Goal: Transaction & Acquisition: Purchase product/service

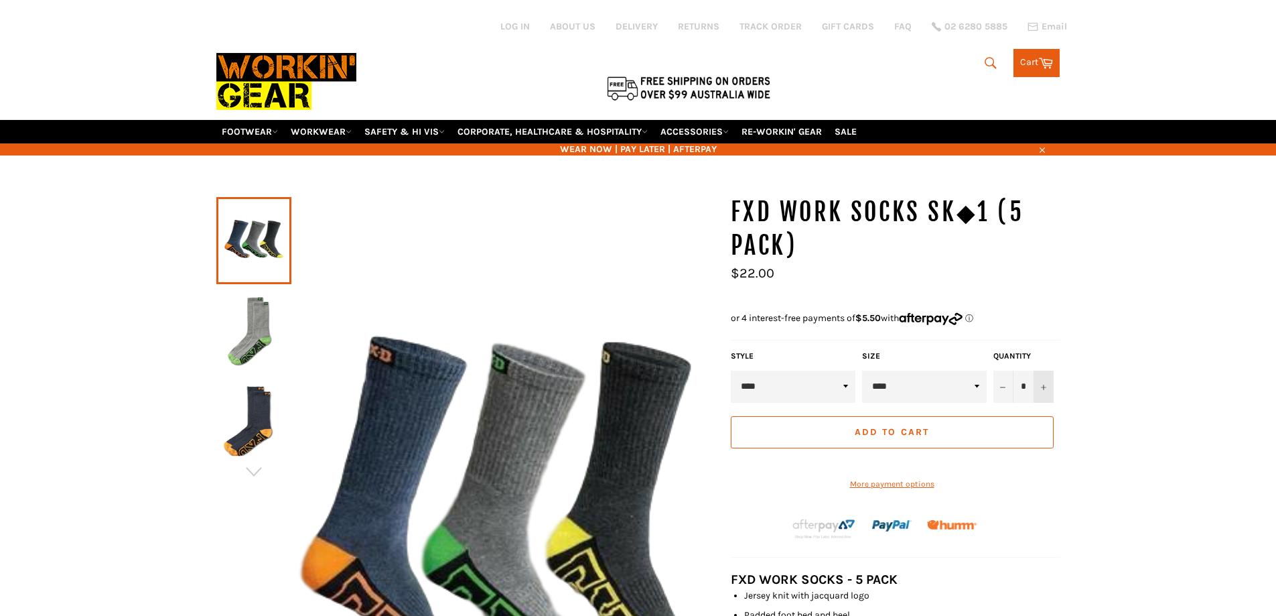
click at [1047, 386] on button "+" at bounding box center [1044, 386] width 20 height 32
type input "*"
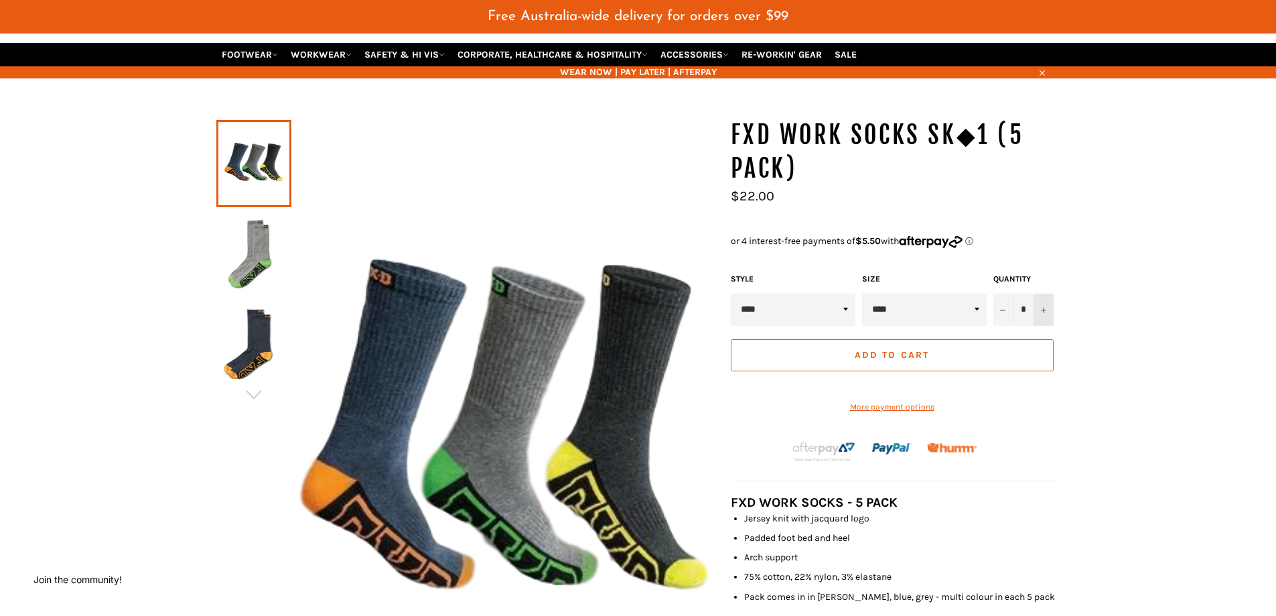
scroll to position [134, 0]
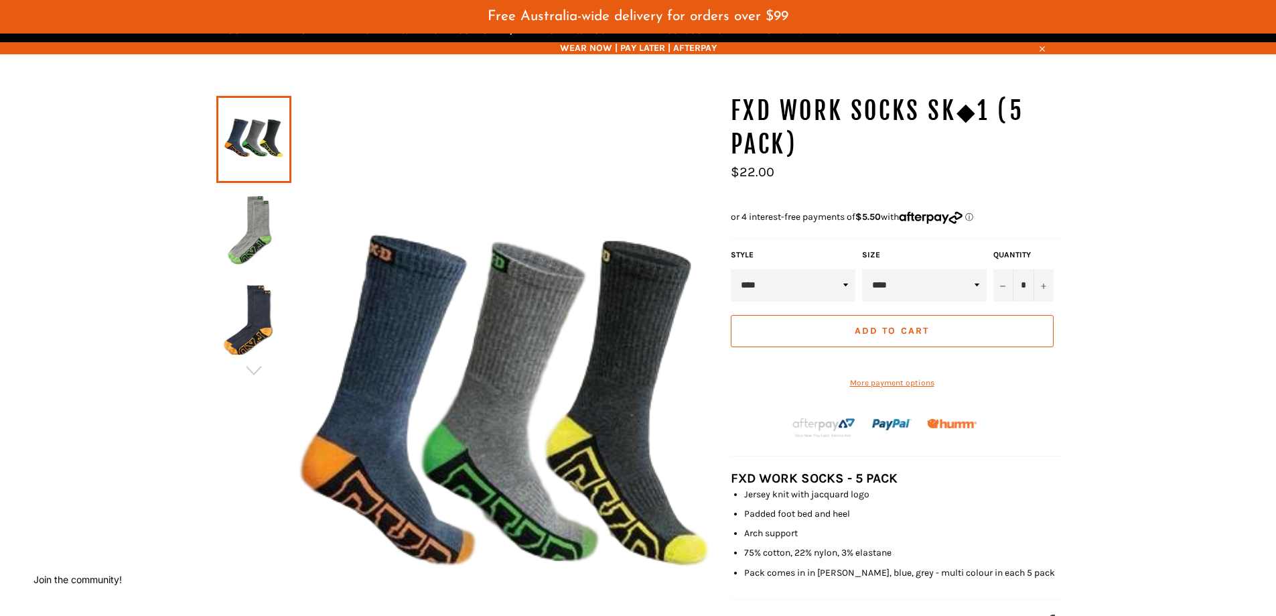
click at [974, 283] on select "****" at bounding box center [924, 285] width 125 height 32
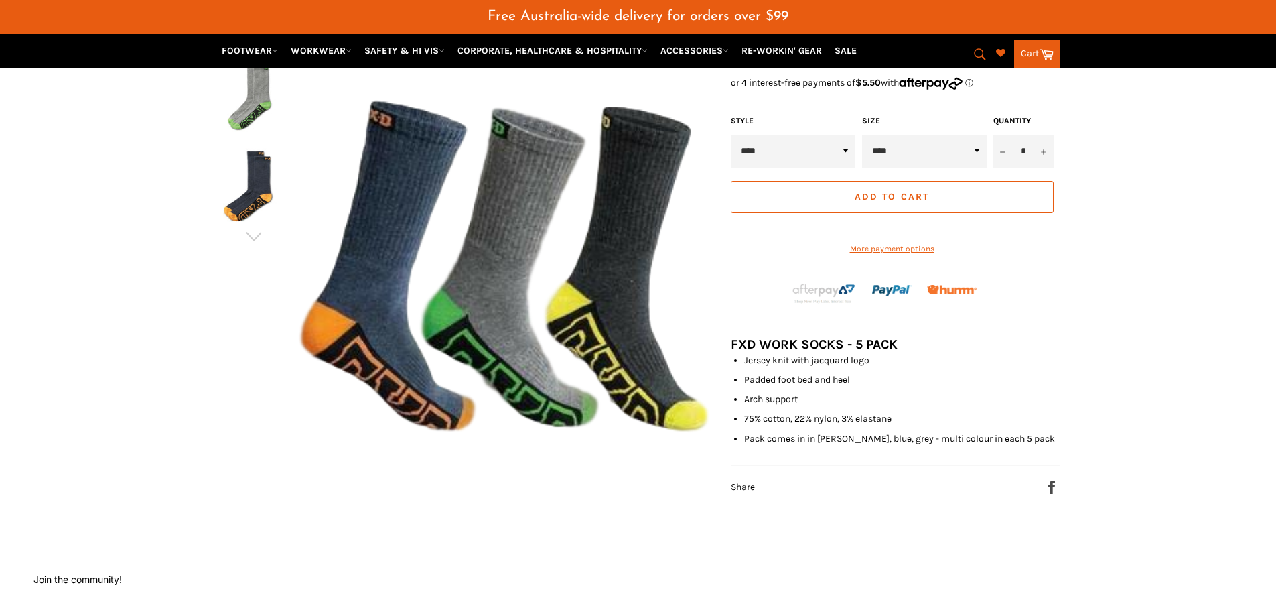
scroll to position [201, 0]
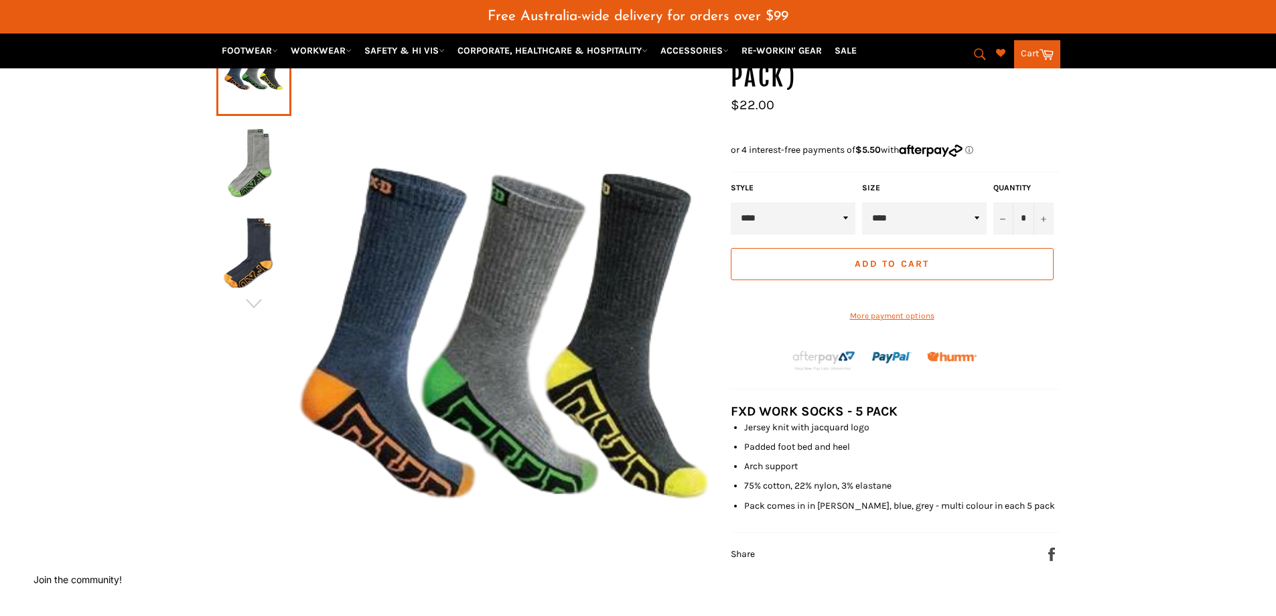
click at [913, 267] on span "Add to Cart" at bounding box center [892, 263] width 74 height 11
click at [886, 259] on span "Add to Cart" at bounding box center [892, 263] width 74 height 11
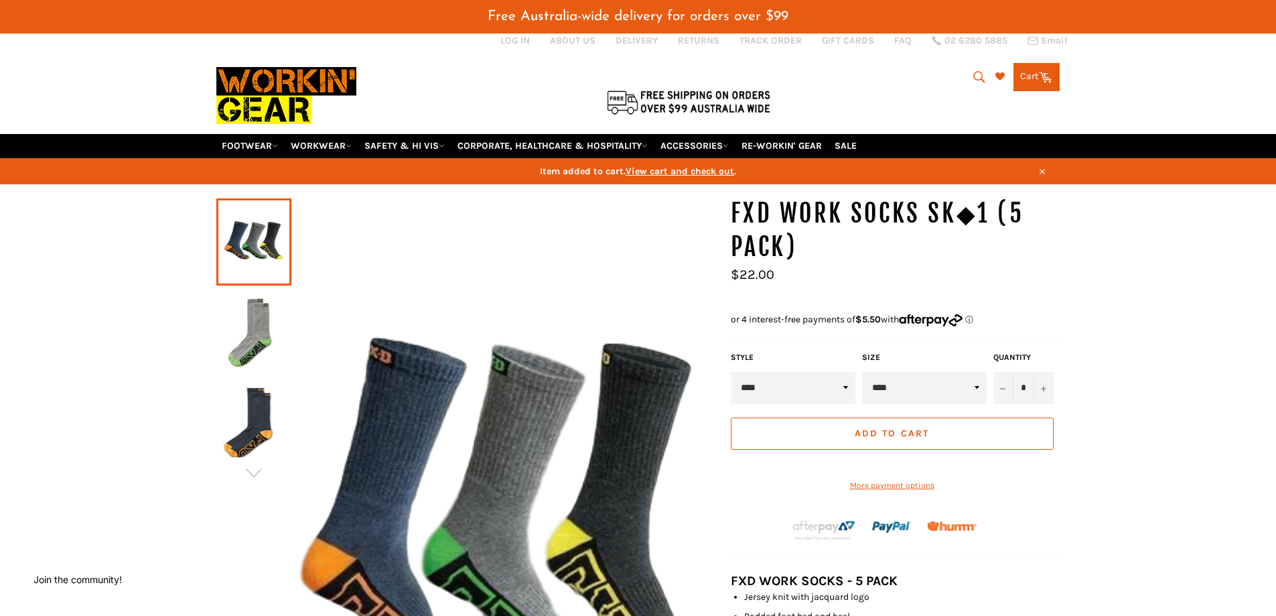
scroll to position [0, 0]
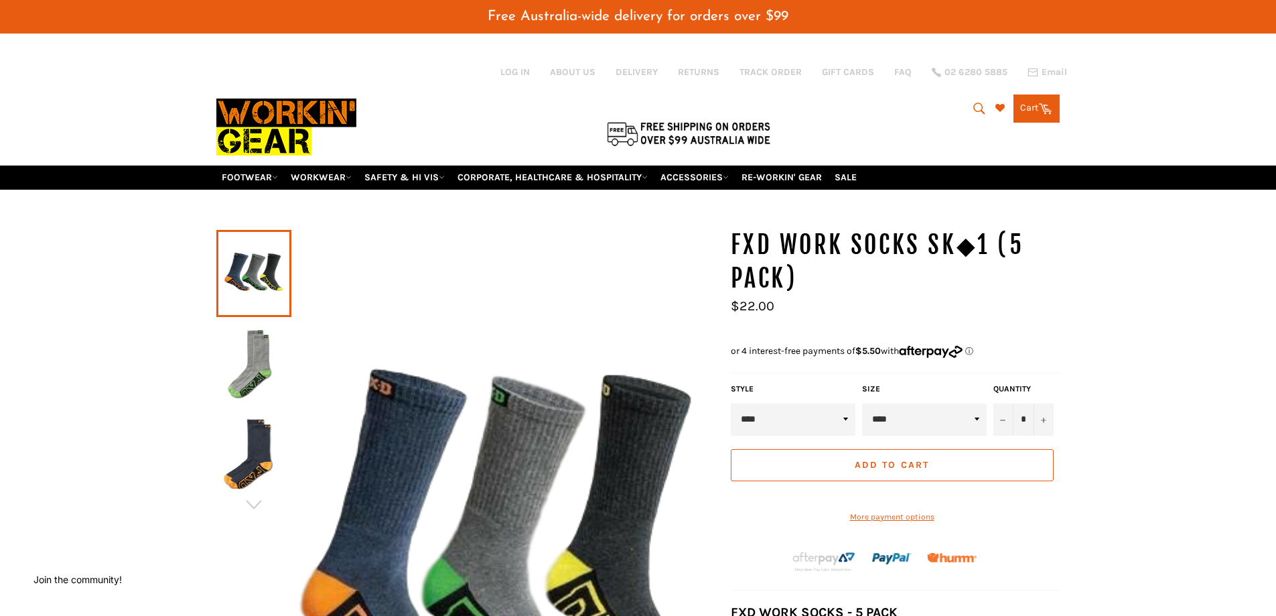
click at [977, 109] on icon "submit" at bounding box center [979, 108] width 15 height 15
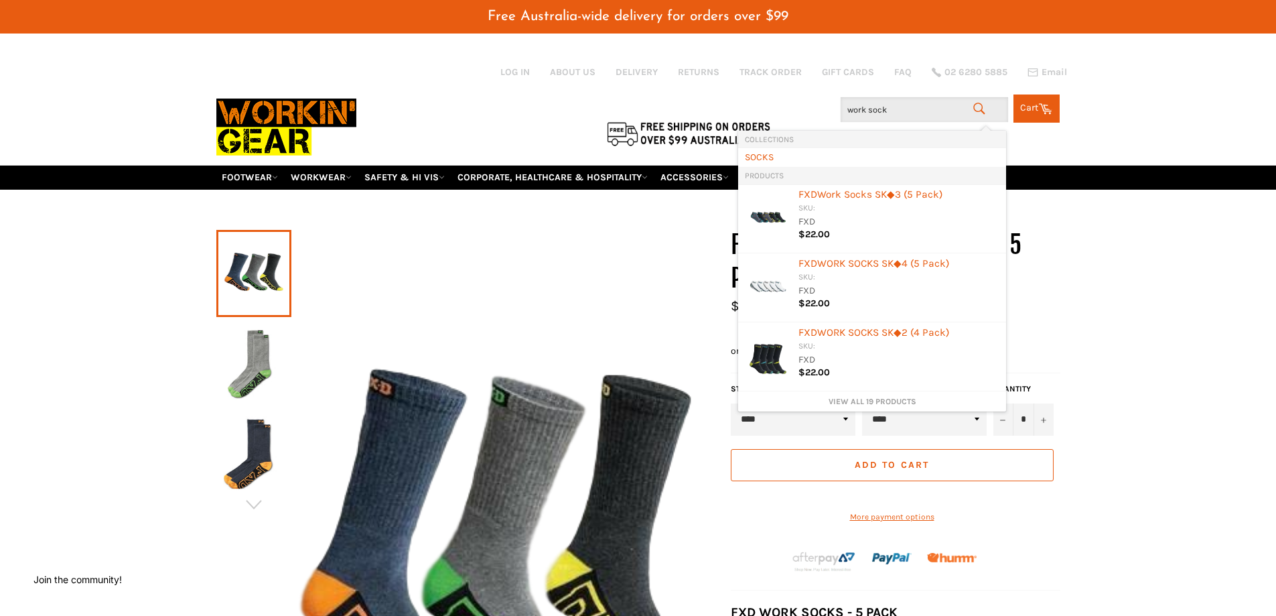
type input "work socks"
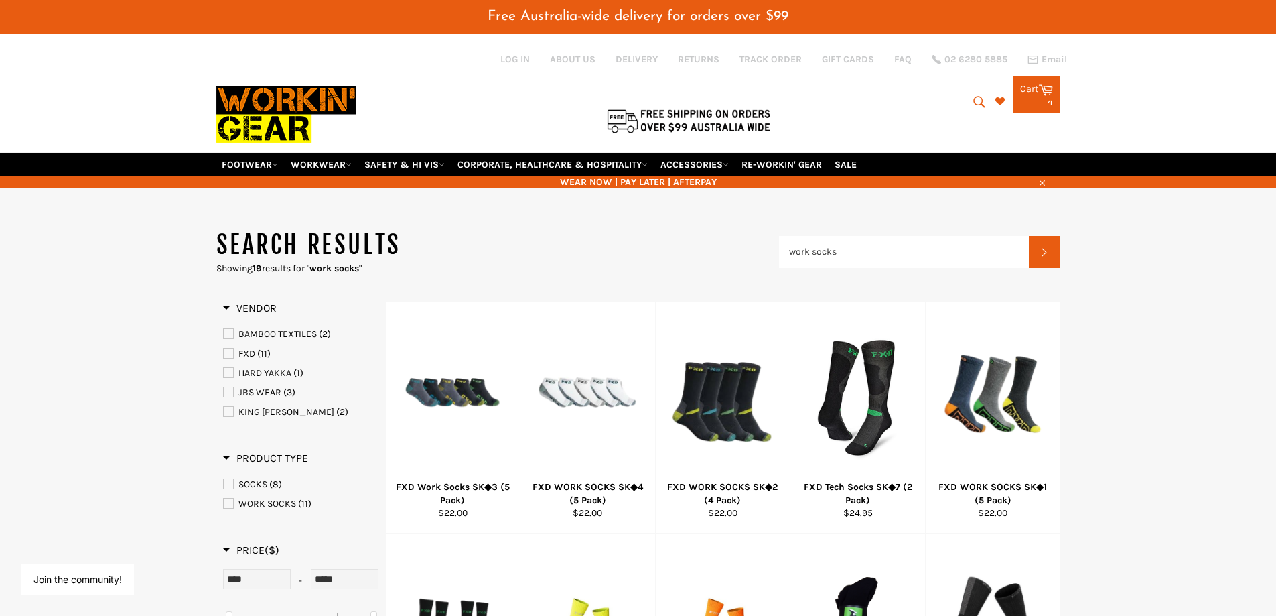
click at [1034, 99] on div "4 items" at bounding box center [1036, 101] width 33 height 9
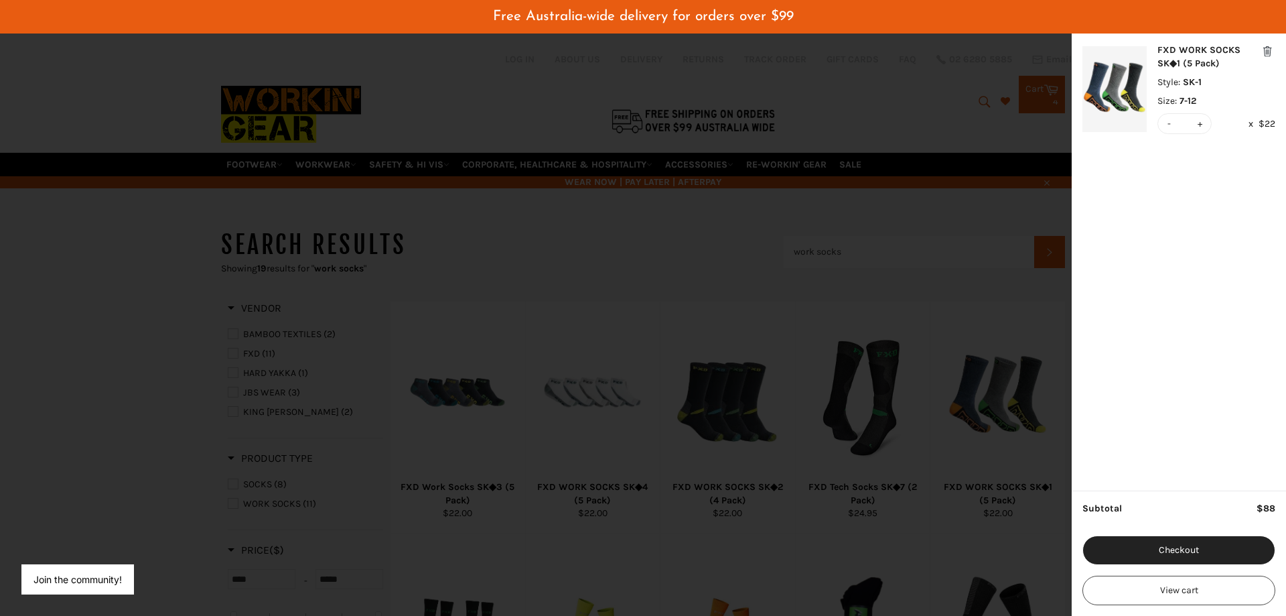
click at [1169, 125] on button "-" at bounding box center [1169, 123] width 9 height 19
type input "*"
click at [1169, 549] on button "Checkout" at bounding box center [1179, 549] width 193 height 29
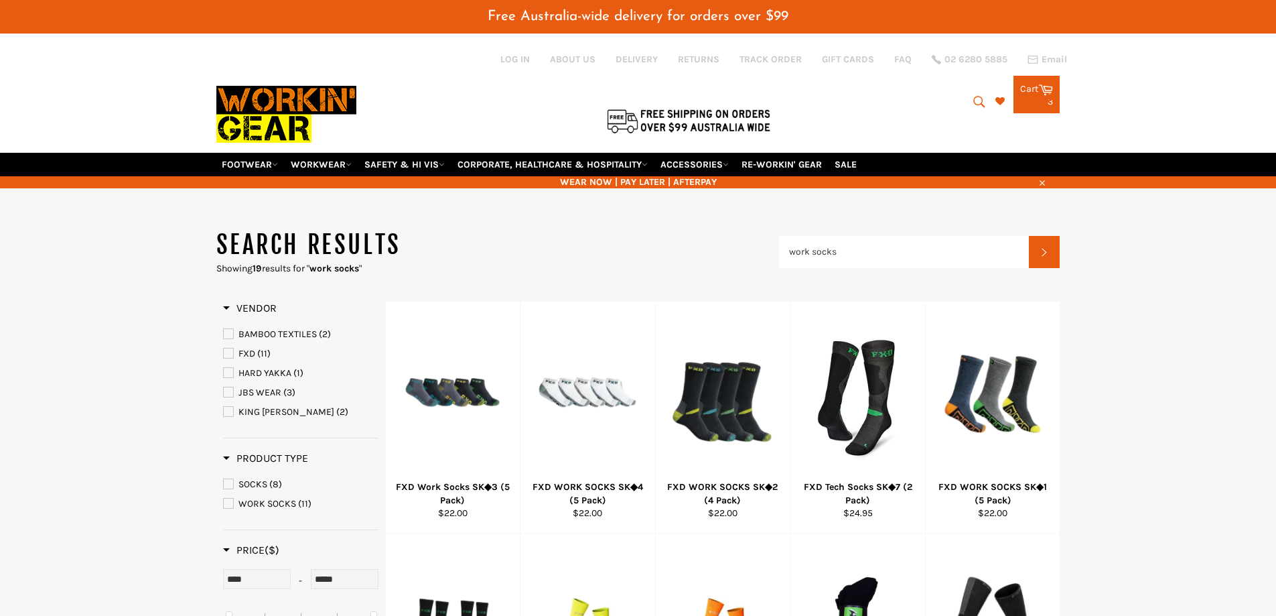
click at [1026, 55] on div "Log in ABOUT US DELIVERY RETURNS TRACK ORDER GIFT CARDS FAQ 02 6280 5885 Email" at bounding box center [651, 59] width 871 height 13
click at [1028, 96] on link "Cart Cart 3 items" at bounding box center [1037, 95] width 46 height 38
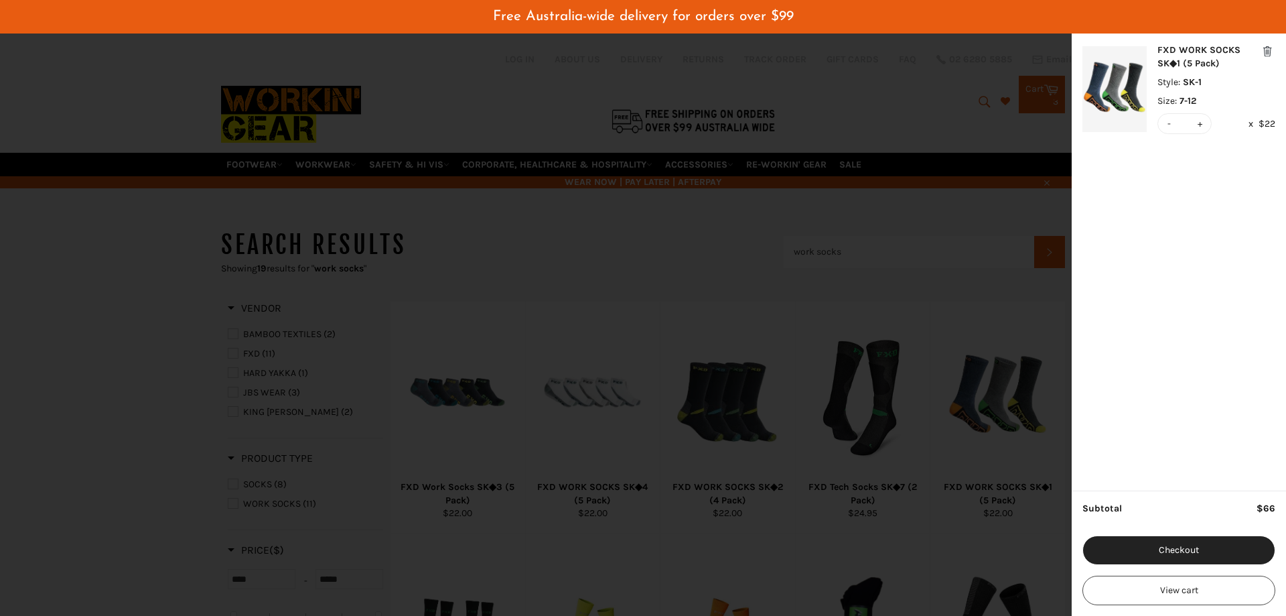
click at [1164, 125] on div "- * +" at bounding box center [1185, 123] width 54 height 21
click at [1169, 123] on button "-" at bounding box center [1169, 123] width 9 height 19
type input "*"
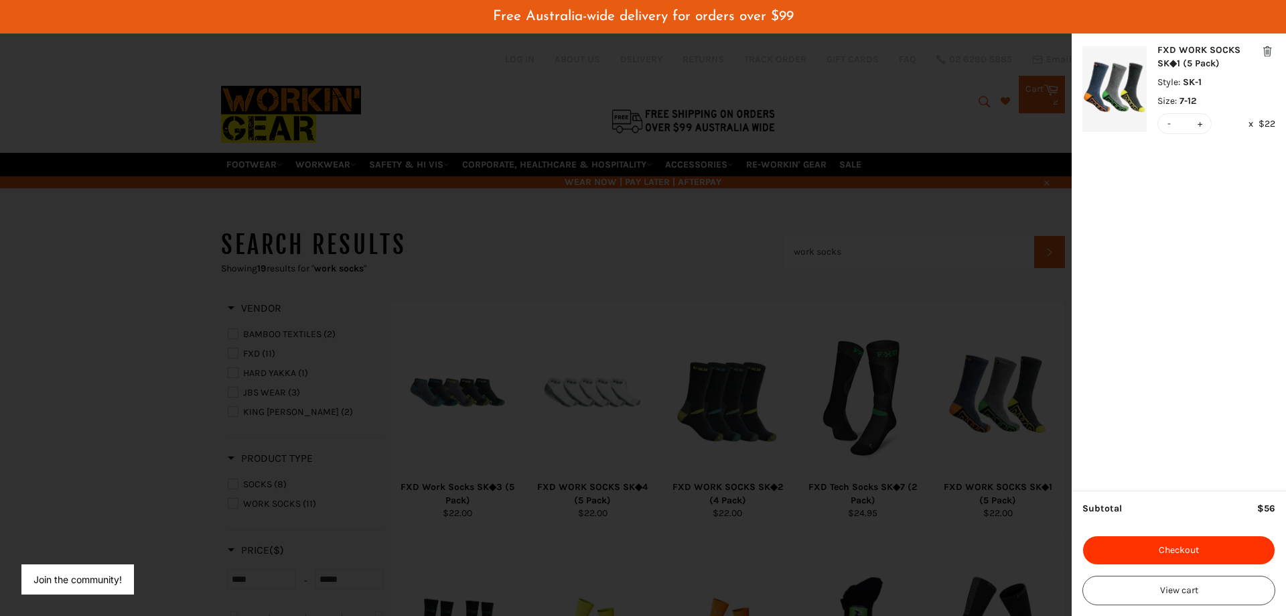
click at [1167, 545] on button "Checkout" at bounding box center [1179, 549] width 193 height 29
